Goal: Task Accomplishment & Management: Use online tool/utility

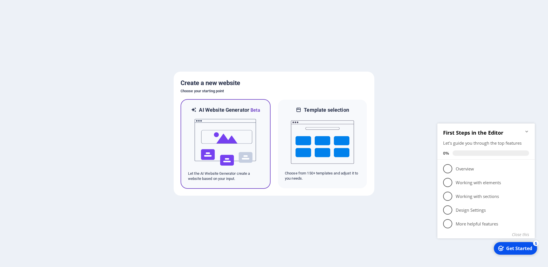
click at [215, 140] on img at bounding box center [225, 142] width 63 height 57
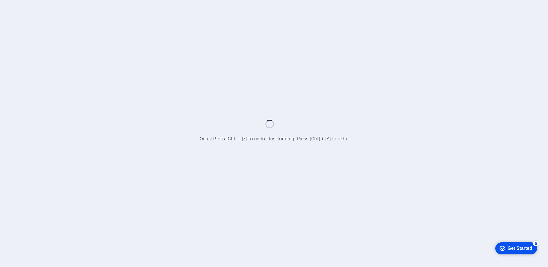
click at [172, 129] on div at bounding box center [274, 133] width 548 height 267
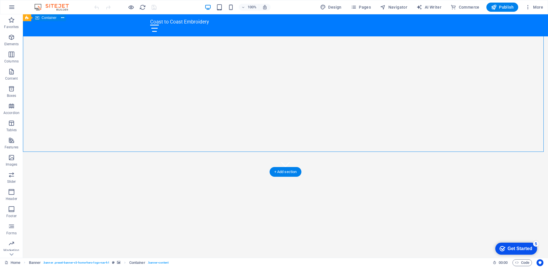
scroll to position [115, 0]
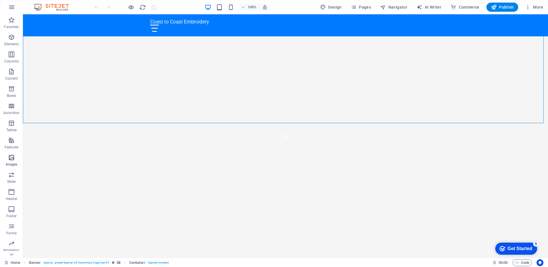
click at [13, 161] on span "Images" at bounding box center [11, 161] width 23 height 14
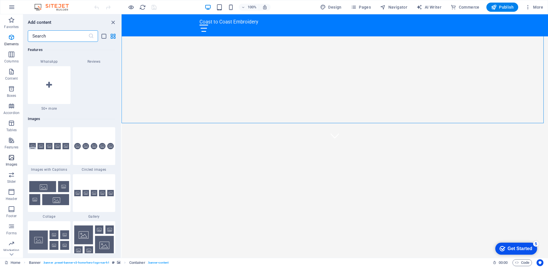
scroll to position [2908, 0]
